Goal: Transaction & Acquisition: Purchase product/service

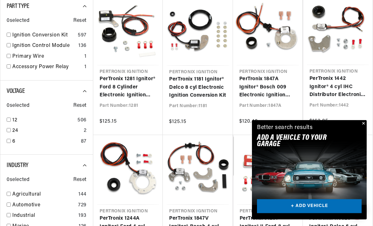
scroll to position [174, 0]
click at [10, 140] on input "checkbox" at bounding box center [9, 141] width 4 height 4
checkbox input "true"
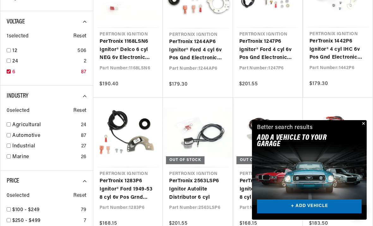
scroll to position [0, 236]
click at [10, 133] on div "Automotive 87" at bounding box center [47, 137] width 80 height 11
checkbox input "true"
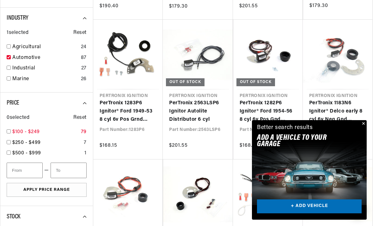
click at [9, 130] on input "checkbox" at bounding box center [9, 131] width 4 height 4
checkbox input "true"
type input "100"
type input "250"
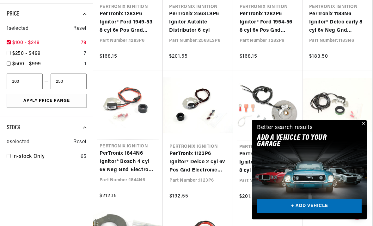
scroll to position [0, 236]
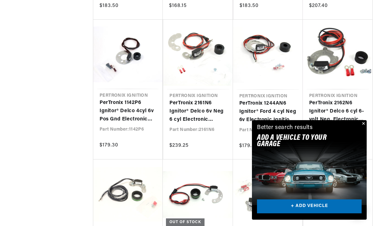
click at [363, 128] on button "Close" at bounding box center [363, 124] width 8 height 8
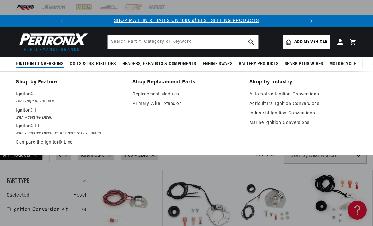
click at [4, 97] on div "Shop by Feature Ignitor© The Original Ignitor© Ignitor© II with Adaptive Dwell …" at bounding box center [186, 113] width 373 height 70
click at [29, 95] on p "Ignitor©" at bounding box center [70, 94] width 108 height 8
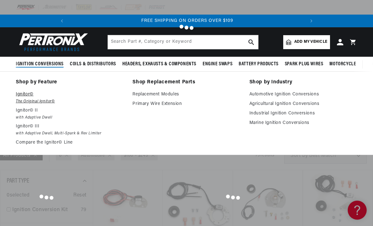
scroll to position [382, 0]
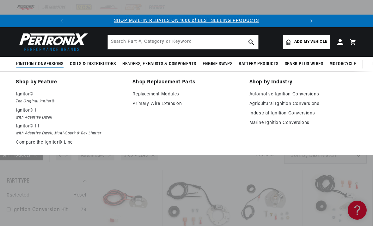
click at [50, 39] on img at bounding box center [52, 42] width 73 height 22
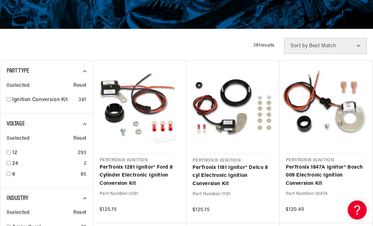
scroll to position [131, 0]
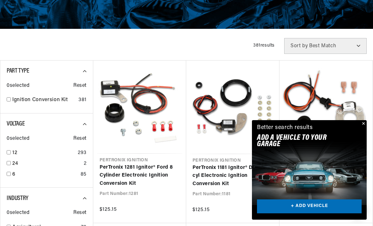
click at [364, 128] on button "Close" at bounding box center [363, 124] width 8 height 8
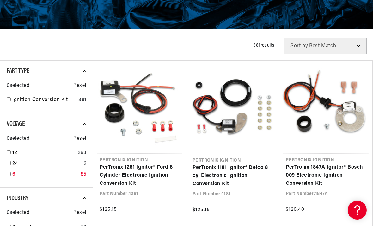
click at [9, 172] on input "checkbox" at bounding box center [9, 174] width 4 height 4
checkbox input "true"
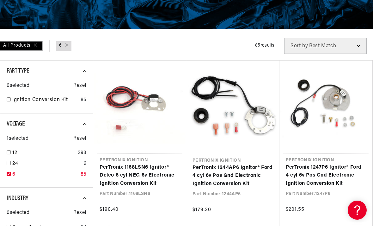
scroll to position [0, 236]
click at [13, 97] on link "Ignition Conversion Kit" at bounding box center [45, 100] width 66 height 8
checkbox input "true"
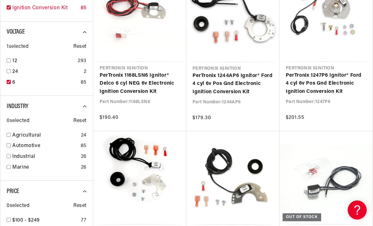
scroll to position [224, 0]
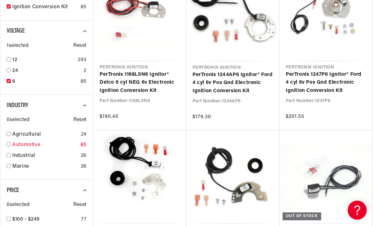
click at [9, 143] on input "checkbox" at bounding box center [9, 144] width 4 height 4
checkbox input "true"
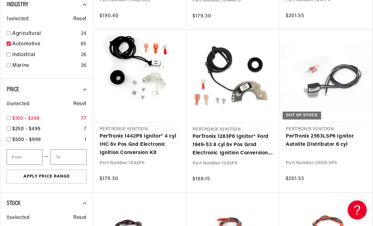
click at [9, 117] on input "checkbox" at bounding box center [9, 118] width 4 height 4
checkbox input "true"
type input "100"
type input "250"
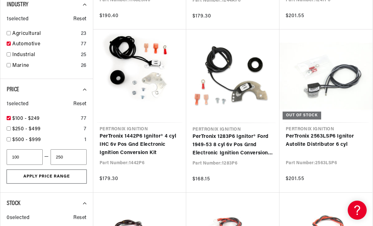
click at [46, 177] on button "Apply Price Range" at bounding box center [47, 176] width 80 height 14
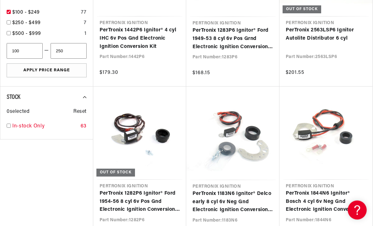
scroll to position [430, 0]
click at [13, 124] on link "In-stock Only" at bounding box center [45, 126] width 66 height 8
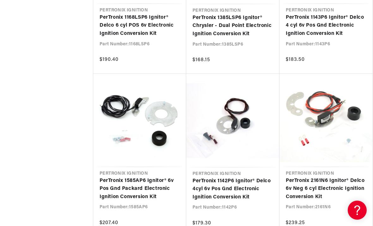
scroll to position [939, 0]
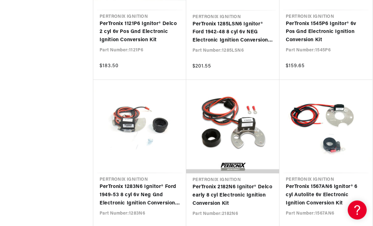
scroll to position [0, 236]
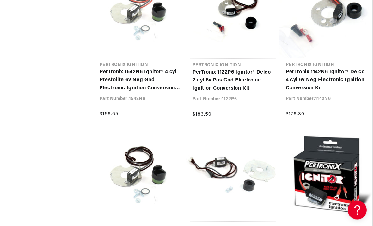
scroll to position [3226, 0]
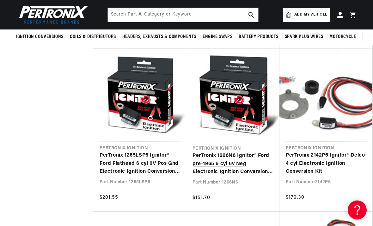
click at [256, 152] on link "PerTronix 1266N6 Ignitor® Ford pre-1965 6 cyl 6v Neg Electronic Ignition Conver…" at bounding box center [233, 164] width 81 height 24
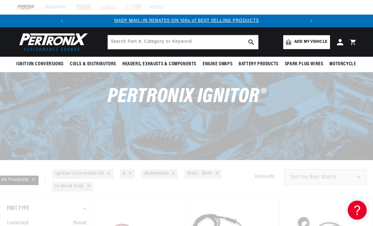
checkbox input "false"
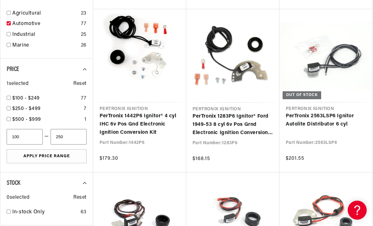
checkbox input "false"
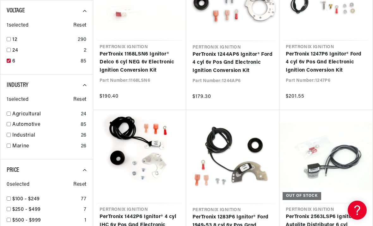
checkbox input "false"
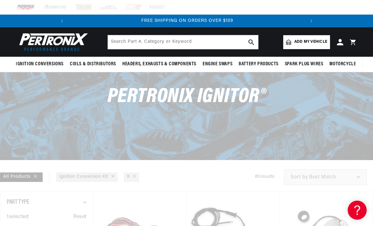
scroll to position [0, 121]
checkbox input "false"
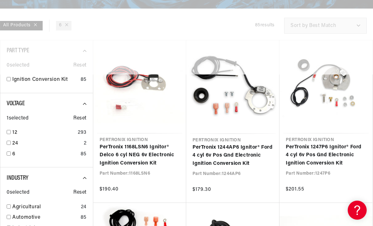
checkbox input "false"
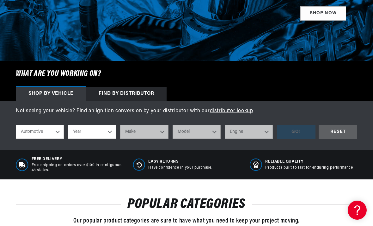
scroll to position [146, 0]
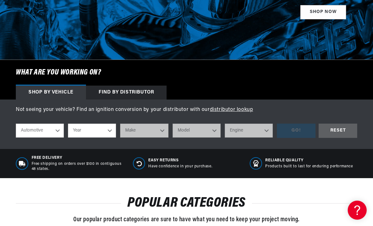
click at [49, 129] on select "Automotive Agricultural Industrial Marine Motorcycle" at bounding box center [40, 130] width 48 height 14
click at [103, 131] on select "Year 2022 2021 2020 2019 2018 2017 2016 2015 2014 2013 2012 2011 2010 2009 2008…" at bounding box center [92, 130] width 48 height 14
select select "1955"
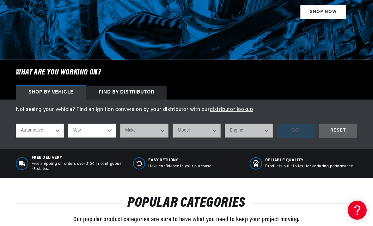
select select "1955"
click at [165, 133] on select "Make Aston Martin Buick Cadillac Chevrolet Chrysler Dodge Ford GMC Hillman Humb…" at bounding box center [144, 130] width 48 height 14
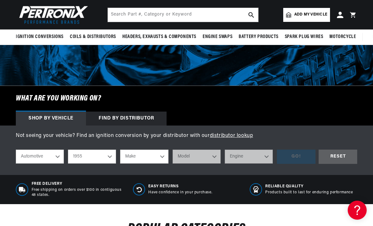
scroll to position [118, 0]
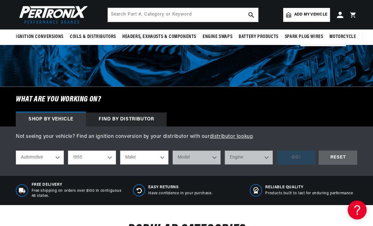
click at [136, 122] on div "Find by Distributor" at bounding box center [126, 120] width 81 height 14
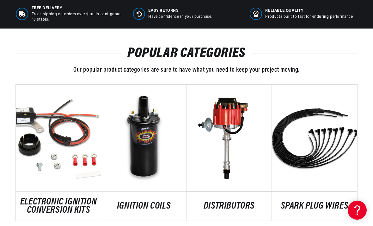
scroll to position [0, 0]
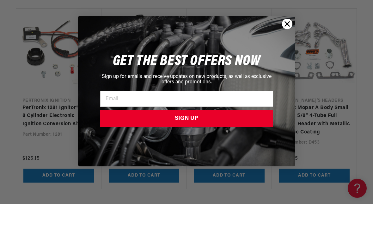
click at [290, 41] on circle "Close dialog" at bounding box center [287, 46] width 10 height 10
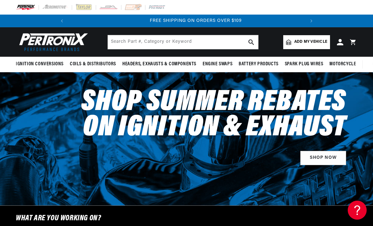
scroll to position [0, 236]
click at [45, 42] on img at bounding box center [52, 42] width 73 height 22
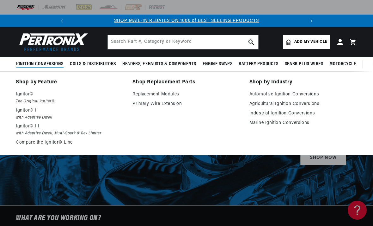
click at [13, 93] on div "Shop by Feature Ignitor© The Original Ignitor© Ignitor© II with Adaptive Dwell …" at bounding box center [186, 113] width 373 height 70
click at [30, 97] on p "Ignitor©" at bounding box center [70, 94] width 108 height 8
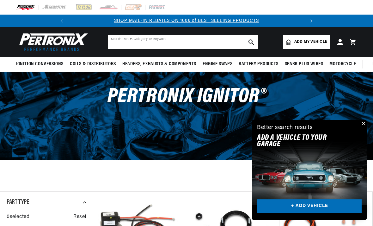
click at [127, 44] on input "text" at bounding box center [183, 42] width 151 height 14
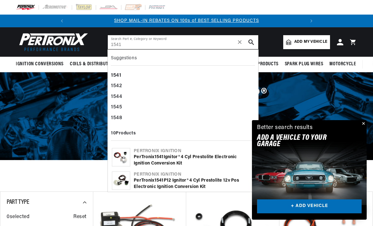
type input "1541"
click at [252, 43] on use "search button" at bounding box center [251, 41] width 5 height 5
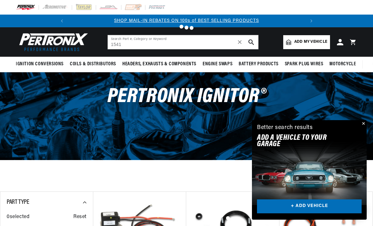
click at [45, 47] on div at bounding box center [186, 113] width 373 height 226
click at [47, 45] on div at bounding box center [186, 113] width 373 height 226
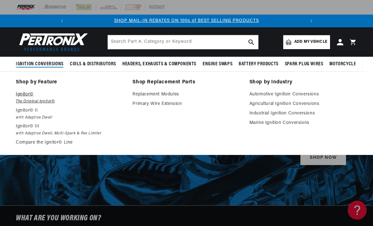
click at [25, 97] on p "Ignitor©" at bounding box center [70, 94] width 108 height 8
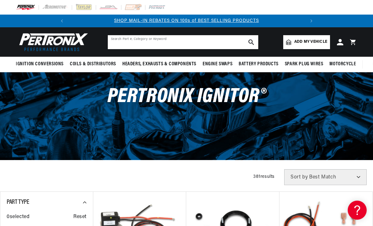
click at [136, 42] on input "text" at bounding box center [183, 42] width 151 height 14
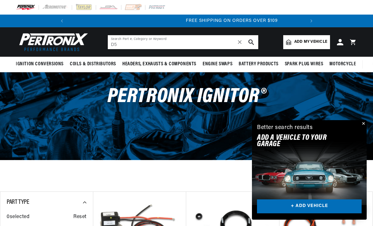
scroll to position [0, 236]
type input "D57-22"
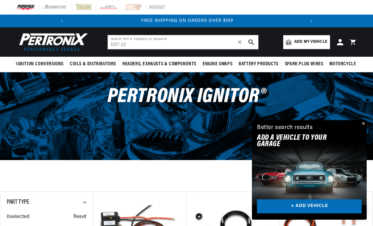
click at [254, 46] on button "search button" at bounding box center [252, 42] width 14 height 14
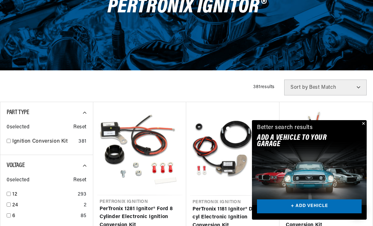
click at [363, 128] on button "Close" at bounding box center [363, 124] width 8 height 8
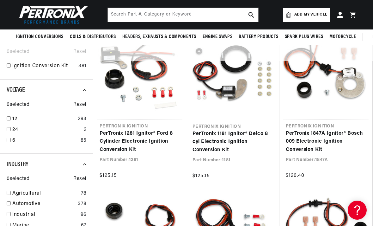
scroll to position [0, 236]
click at [12, 66] on link "Ignition Conversion Kit" at bounding box center [44, 66] width 64 height 8
checkbox input "true"
click at [9, 140] on input "checkbox" at bounding box center [9, 140] width 4 height 4
checkbox input "true"
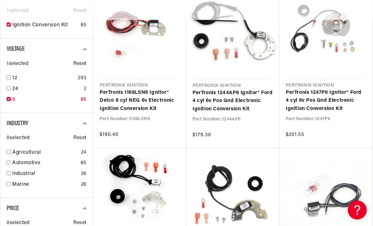
scroll to position [206, 0]
click at [12, 165] on link "Automotive" at bounding box center [45, 163] width 66 height 8
checkbox input "true"
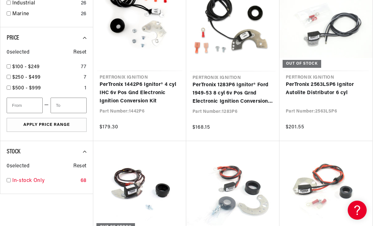
click at [9, 181] on input "checkbox" at bounding box center [9, 180] width 4 height 4
checkbox input "true"
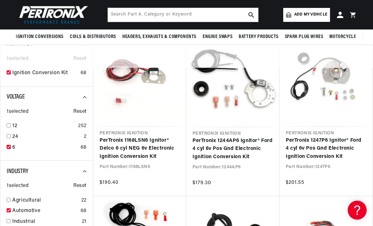
click at [325, 14] on span "Add my vehicle" at bounding box center [311, 15] width 33 height 6
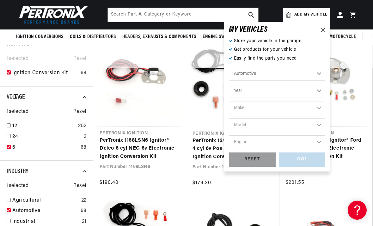
click at [321, 94] on select "Year 2022 2021 2020 2019 2018 2017 2016 2015 2014 2013 2012 2011 2010 2009 2008…" at bounding box center [277, 91] width 97 height 14
select select "1957"
click at [300, 90] on select "2022 2021 2020 2019 2018 2017 2016 2015 2014 2013 2012 2011 2010 2009 2008 2007…" at bounding box center [277, 91] width 97 height 14
select select "1955"
click at [317, 107] on select "Make Aston Martin Buick Cadillac Chevrolet Chrysler Dodge Ford GMC Hillman Humb…" at bounding box center [277, 108] width 97 height 14
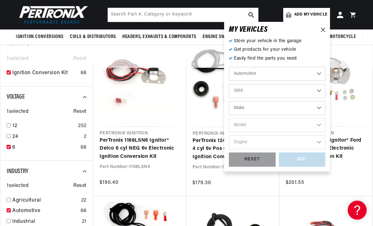
click at [319, 74] on select "Automotive Agricultural Industrial Marine Motorcycle" at bounding box center [277, 74] width 97 height 14
click at [257, 158] on div "RESET" at bounding box center [252, 159] width 47 height 14
click at [259, 158] on div "RESET" at bounding box center [252, 159] width 47 height 14
click at [315, 76] on select "Automotive Agricultural Industrial Marine Motorcycle" at bounding box center [277, 74] width 97 height 14
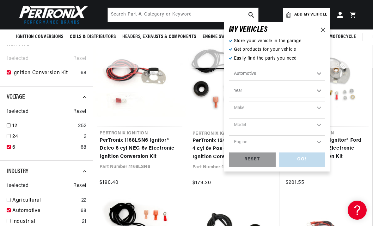
click at [327, 29] on div "MY VEHICLE S Store your vehicle in the garage Get products for your vehicle Eas…" at bounding box center [277, 96] width 106 height 149
click at [323, 31] on icon at bounding box center [323, 30] width 4 height 4
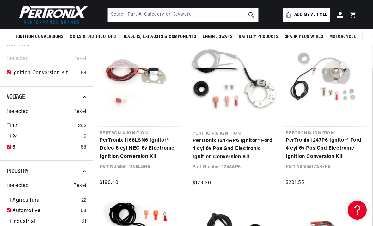
scroll to position [0, 29]
click at [320, 17] on span "Add my vehicle" at bounding box center [311, 15] width 33 height 6
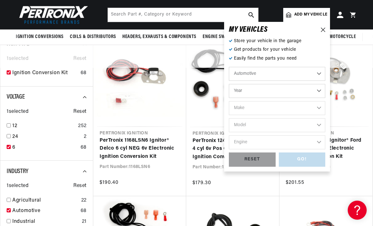
click at [321, 75] on select "Automotive Agricultural Industrial Marine Motorcycle" at bounding box center [277, 74] width 97 height 14
click at [321, 92] on select "Year 2022 2021 2020 2019 2018 2017 2016 2015 2014 2013 2012 2011 2010 2009 2008…" at bounding box center [277, 91] width 97 height 14
select select "1955"
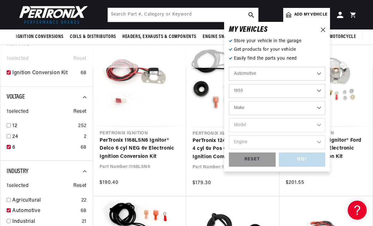
click at [320, 105] on select "Make Aston Martin Buick Cadillac Chevrolet Chrysler Dodge Ford GMC Hillman Humb…" at bounding box center [277, 108] width 97 height 14
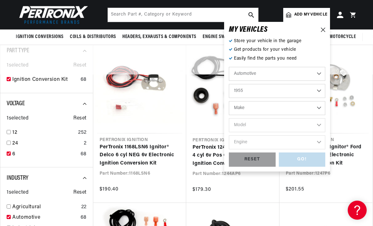
click at [321, 107] on select "Make Aston Martin Buick Cadillac Chevrolet Chrysler Dodge Ford GMC Hillman Humb…" at bounding box center [277, 108] width 97 height 14
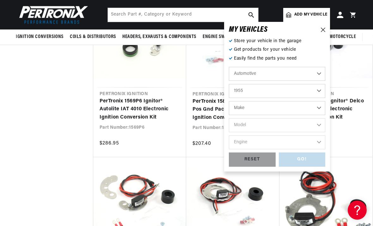
scroll to position [1011, 0]
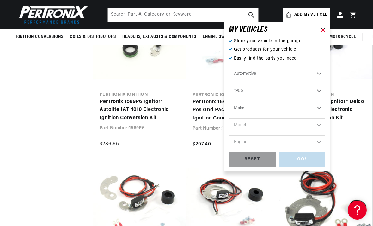
click at [325, 30] on icon at bounding box center [323, 30] width 4 height 4
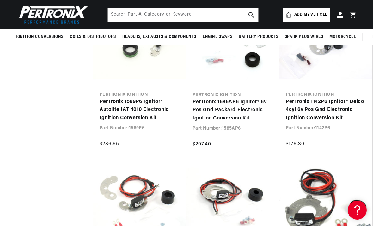
checkbox input "false"
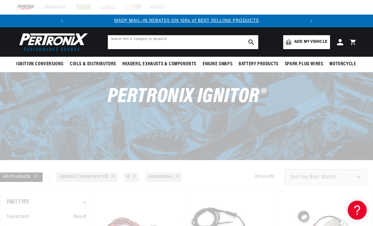
click at [142, 46] on input "text" at bounding box center [183, 42] width 151 height 14
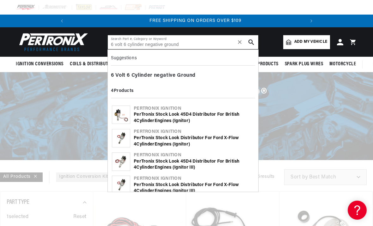
scroll to position [0, 236]
type input "6 volt 6 cylinder negative ground"
click at [252, 44] on icon "search button" at bounding box center [252, 42] width 6 height 6
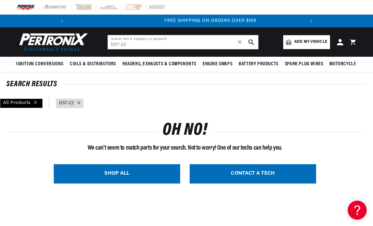
scroll to position [0, 236]
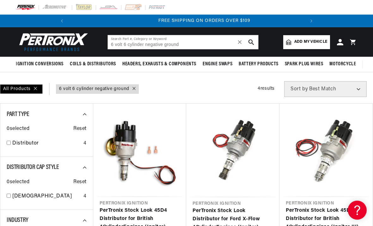
scroll to position [0, 236]
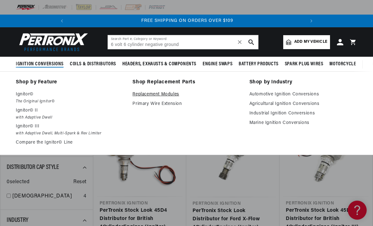
click at [159, 94] on link "Replacement Modules" at bounding box center [187, 94] width 108 height 8
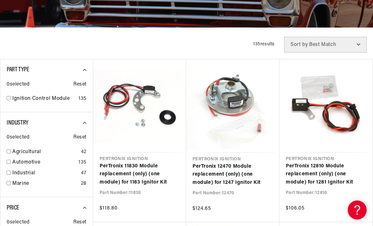
scroll to position [150, 0]
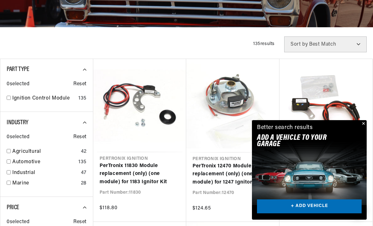
click at [364, 128] on button "Close" at bounding box center [363, 124] width 8 height 8
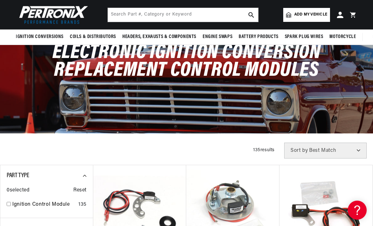
scroll to position [0, 0]
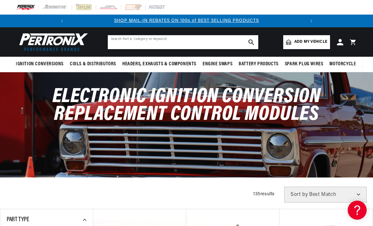
click at [140, 44] on input "text" at bounding box center [183, 42] width 151 height 14
type input "D57-22"
click at [255, 42] on button "search button" at bounding box center [252, 42] width 14 height 14
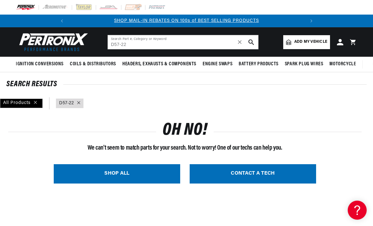
click at [39, 44] on img at bounding box center [52, 42] width 73 height 22
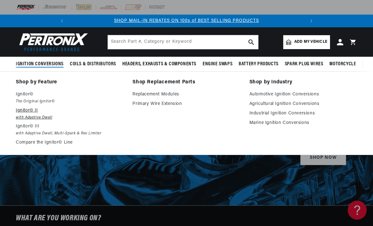
click at [27, 110] on p "Ignitor© II" at bounding box center [70, 111] width 108 height 8
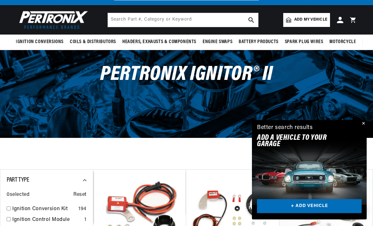
scroll to position [19, 0]
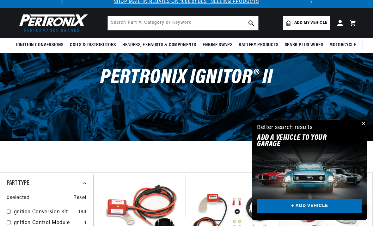
click at [321, 23] on span "Add my vehicle" at bounding box center [311, 23] width 33 height 6
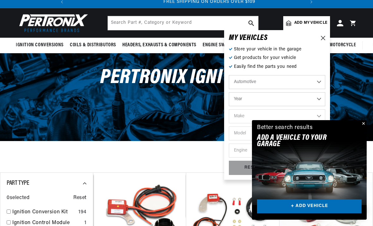
scroll to position [0, 236]
click at [364, 127] on button "Close" at bounding box center [363, 124] width 8 height 8
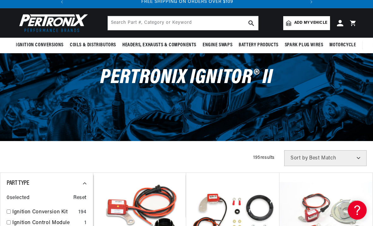
click at [317, 24] on span "Add my vehicle" at bounding box center [311, 23] width 33 height 6
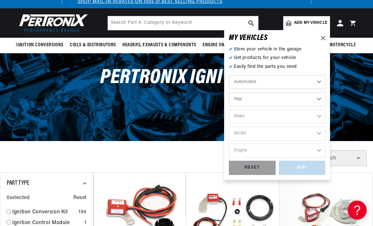
scroll to position [0, 0]
click at [322, 101] on select "Year 2022 2021 2020 2019 2018 2017 2016 2015 2014 2013 2012 2011 2010 2009 2008…" at bounding box center [277, 99] width 97 height 14
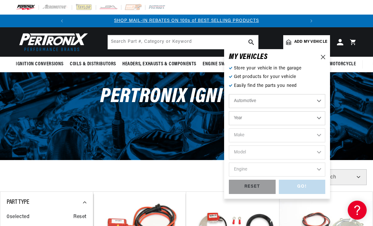
click at [302, 117] on select "Year 2022 2021 2020 2019 2018 2017 2016 2015 2014 2013 2012 2011 2010 2009 2008…" at bounding box center [277, 118] width 97 height 14
select select "1955"
click at [294, 135] on select "Make Aston Martin Buick Cadillac Chevrolet Chrysler Dodge Ford GMC Hillman Humb…" at bounding box center [277, 135] width 97 height 14
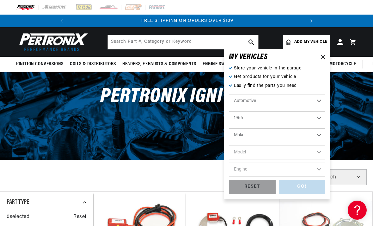
click at [309, 184] on div "GO! RESET" at bounding box center [277, 186] width 97 height 14
click at [40, 45] on img at bounding box center [52, 42] width 73 height 22
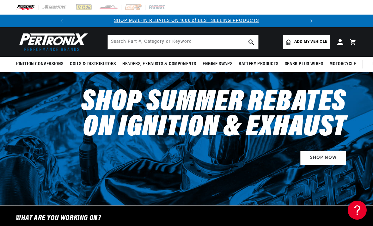
click at [36, 45] on img at bounding box center [52, 42] width 73 height 22
click at [39, 46] on img at bounding box center [52, 42] width 73 height 22
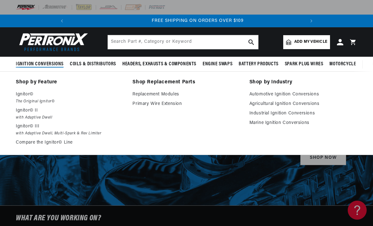
scroll to position [0, 236]
click at [312, 97] on link "Automotive Ignition Conversions" at bounding box center [304, 94] width 108 height 8
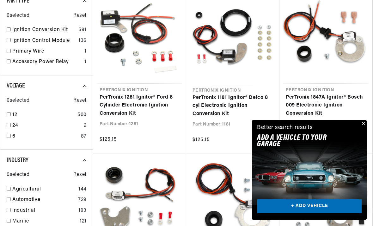
scroll to position [220, 0]
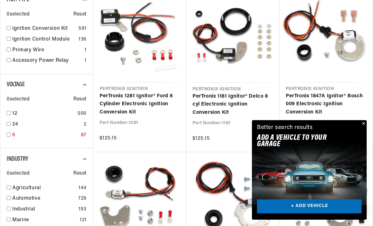
click at [10, 135] on input "checkbox" at bounding box center [9, 134] width 4 height 4
checkbox input "true"
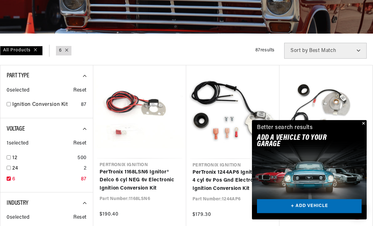
scroll to position [144, 0]
click at [14, 103] on link "Ignition Conversion Kit" at bounding box center [45, 105] width 66 height 8
checkbox input "true"
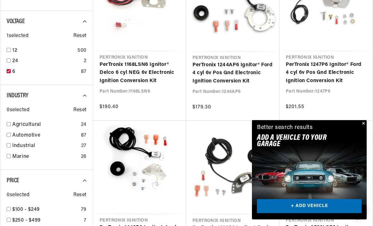
scroll to position [251, 0]
click at [9, 133] on input "checkbox" at bounding box center [9, 135] width 4 height 4
checkbox input "true"
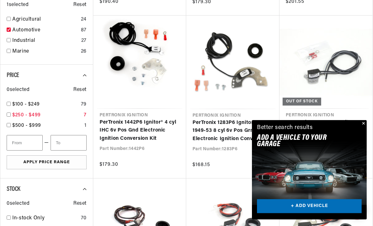
click at [9, 114] on input "checkbox" at bounding box center [9, 115] width 4 height 4
checkbox input "true"
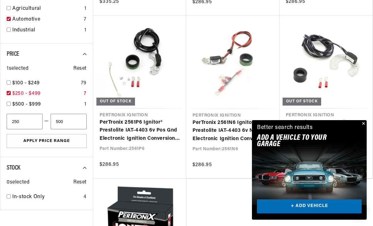
type input "250"
type input "500"
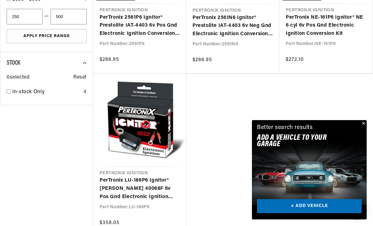
scroll to position [463, 0]
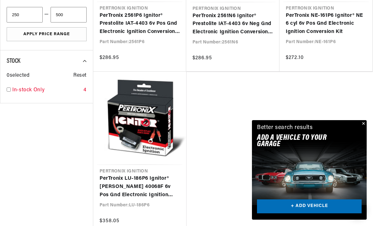
click at [12, 86] on link "In-stock Only" at bounding box center [46, 90] width 69 height 8
checkbox input "true"
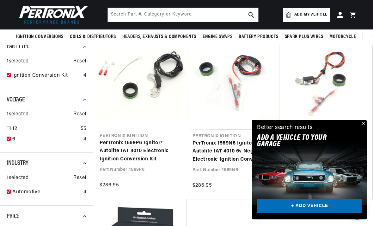
scroll to position [179, 0]
click at [363, 125] on button "Close" at bounding box center [363, 124] width 8 height 8
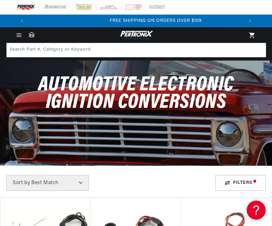
scroll to position [0, 0]
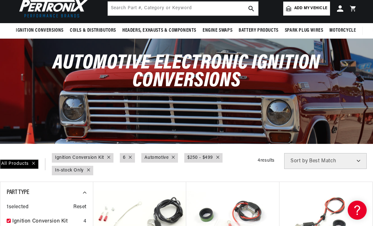
click at [125, 154] on link "Voltage : 6" at bounding box center [124, 157] width 3 height 7
checkbox input "false"
